Goal: Task Accomplishment & Management: Complete application form

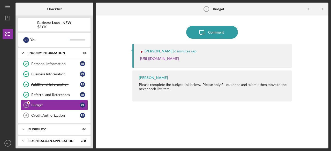
scroll to position [3, 0]
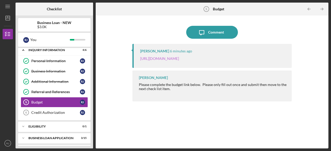
click at [179, 59] on link "[URL][DOMAIN_NAME]" at bounding box center [159, 58] width 39 height 4
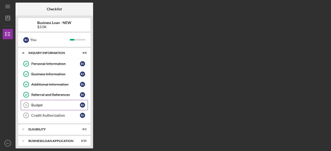
click at [36, 104] on div "Budget" at bounding box center [55, 105] width 49 height 4
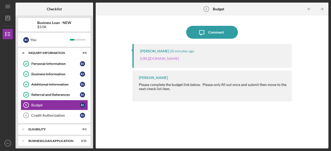
click at [179, 58] on link "[URL][DOMAIN_NAME]" at bounding box center [159, 58] width 39 height 4
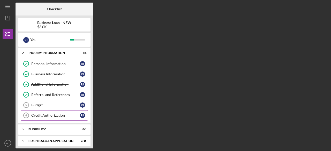
click at [52, 115] on div "Credit Authorization" at bounding box center [55, 116] width 49 height 4
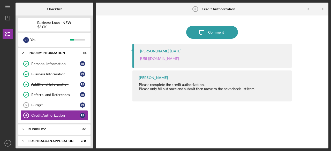
click at [179, 58] on link "https://justinepetersen.tfaforms.net/28?contactid=003PC00000Vgkfi" at bounding box center [159, 58] width 39 height 4
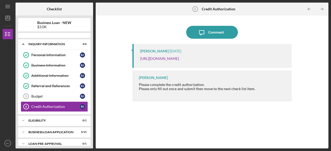
scroll to position [13, 0]
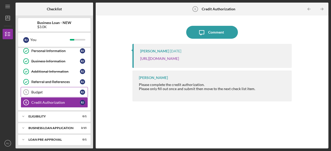
click at [37, 91] on div "Budget" at bounding box center [55, 92] width 49 height 4
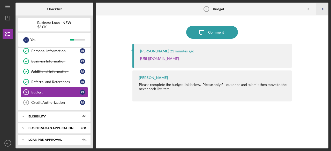
click at [323, 10] on icon "Icon/Table Pagination Arrow" at bounding box center [322, 9] width 12 height 12
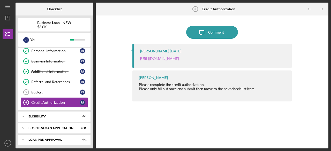
click at [179, 59] on link "https://justinepetersen.tfaforms.net/28?contactid=003PC00000Vgkfi" at bounding box center [159, 58] width 39 height 4
